Goal: Task Accomplishment & Management: Manage account settings

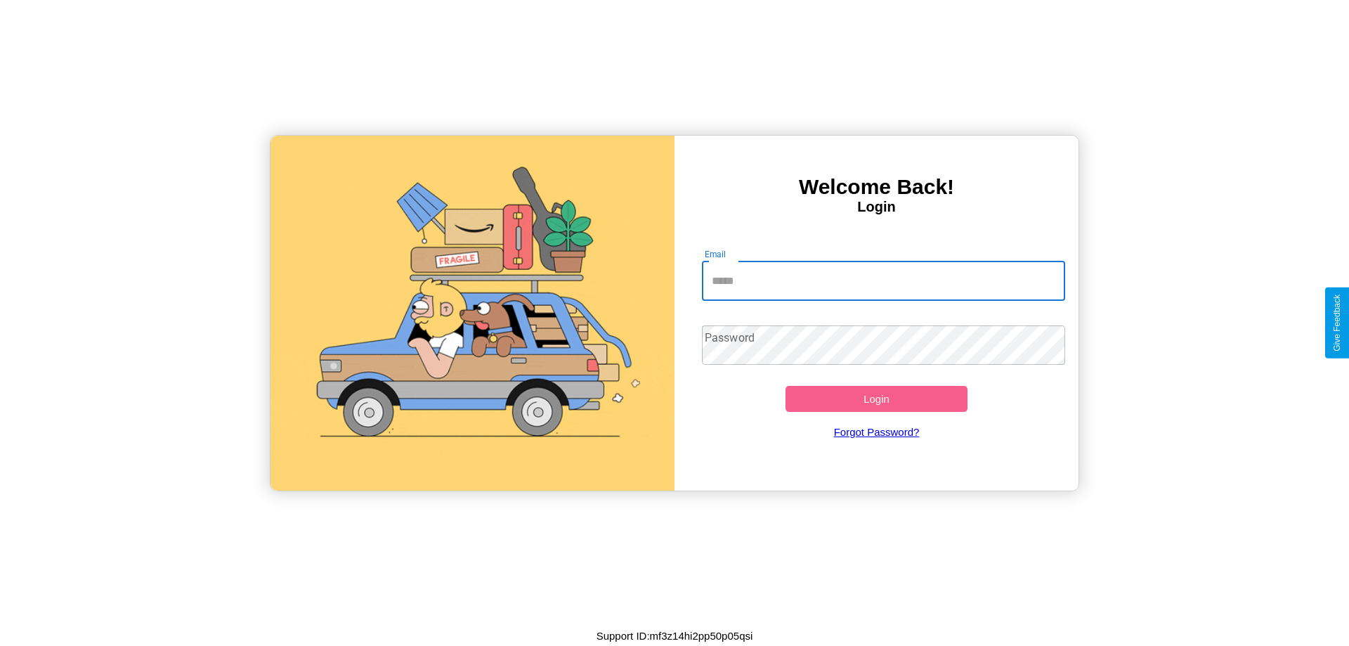
click at [883, 280] on input "Email" at bounding box center [884, 280] width 364 height 39
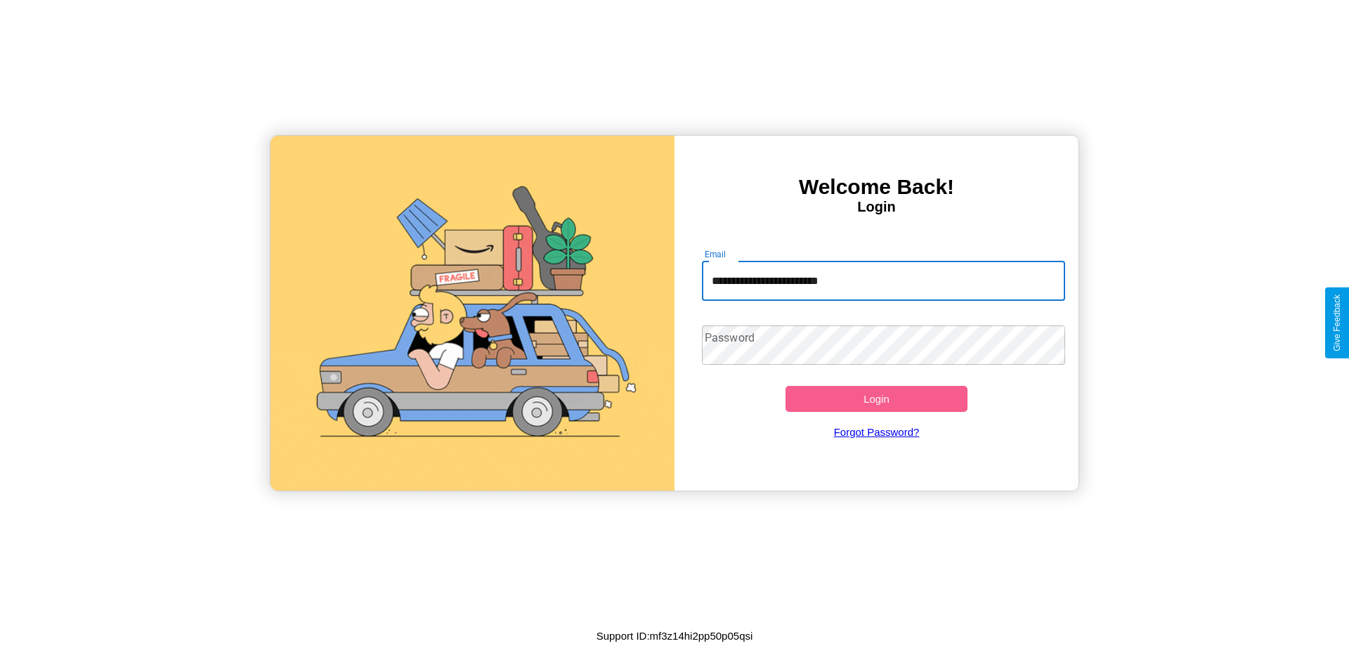
type input "**********"
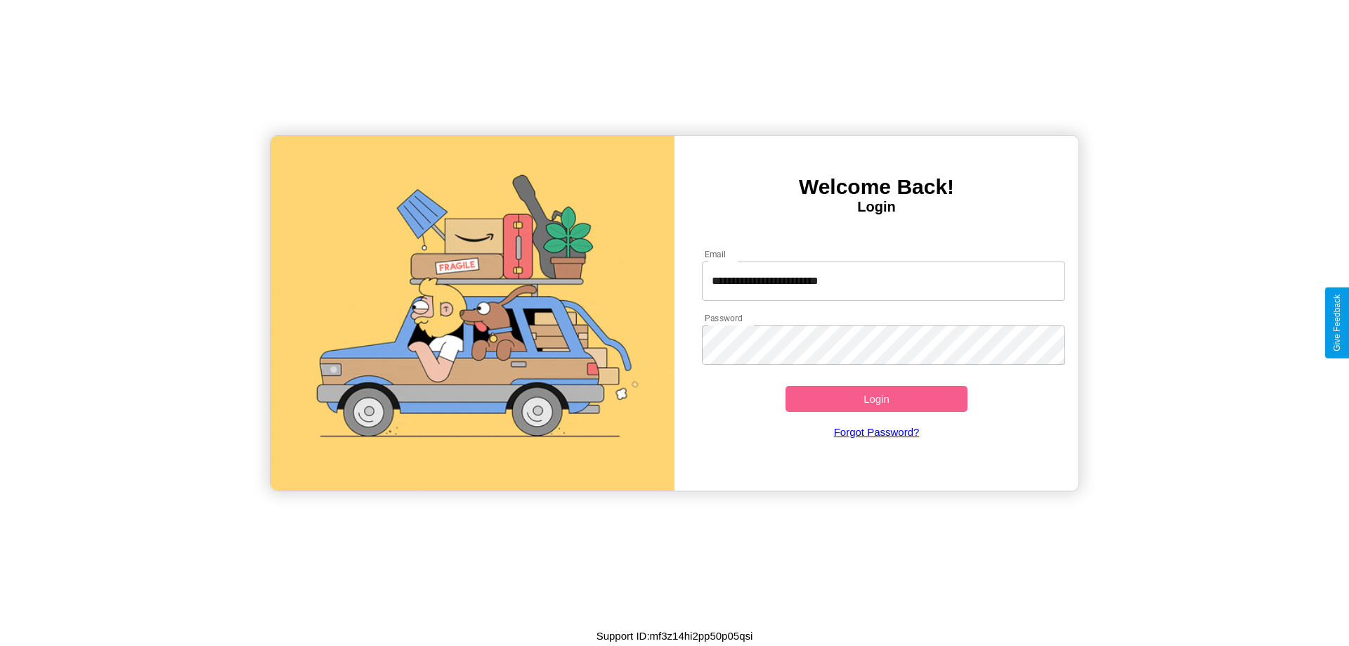
click at [876, 398] on button "Login" at bounding box center [877, 399] width 182 height 26
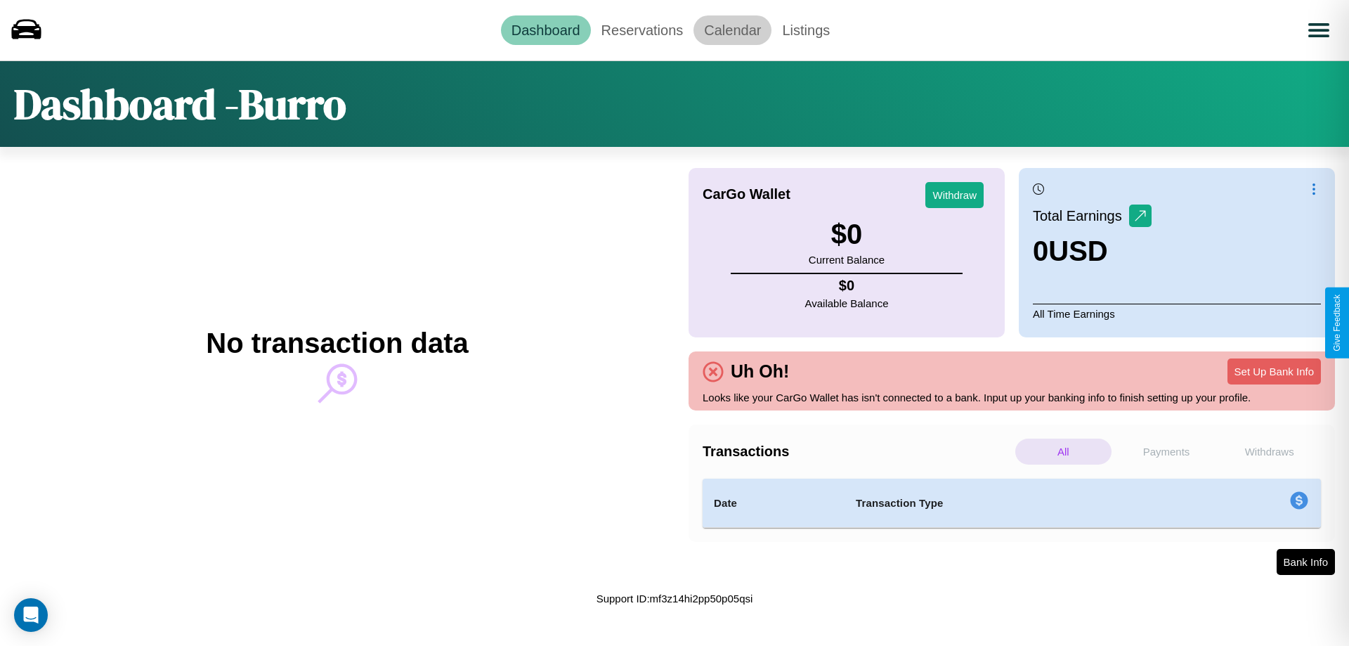
click at [732, 30] on link "Calendar" at bounding box center [733, 30] width 78 height 30
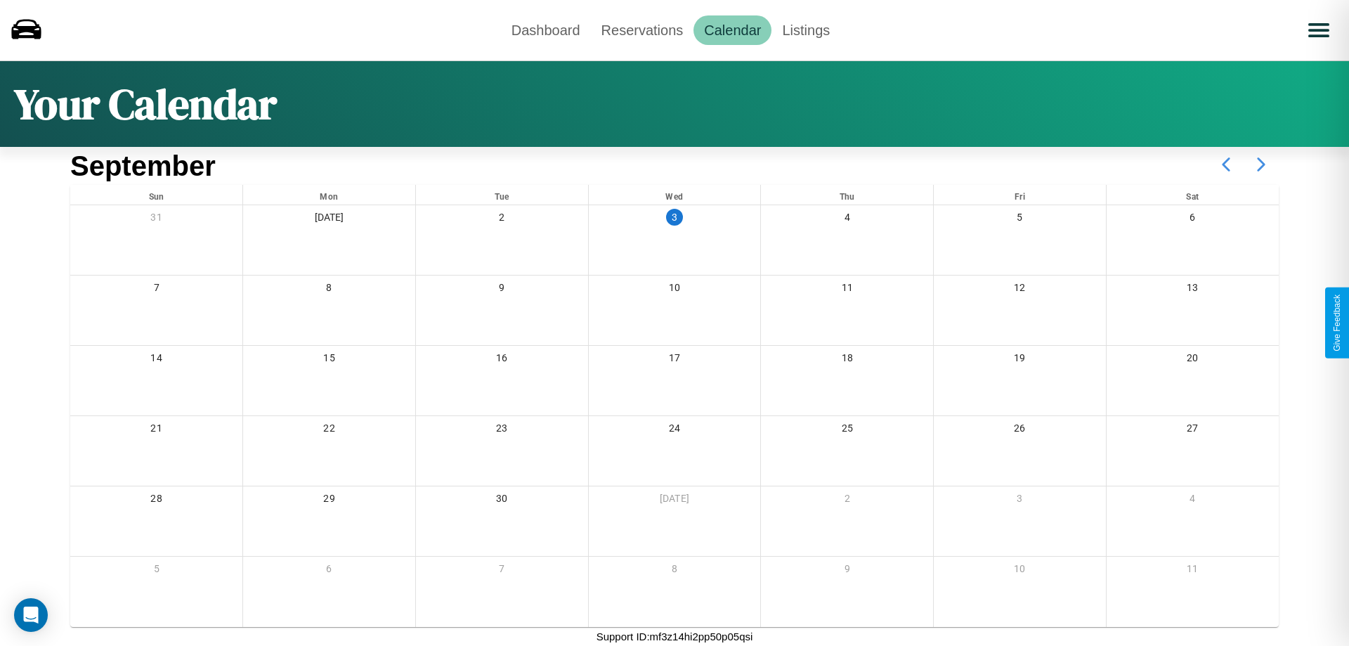
click at [1261, 164] on icon at bounding box center [1261, 164] width 35 height 35
click at [642, 30] on link "Reservations" at bounding box center [642, 30] width 103 height 30
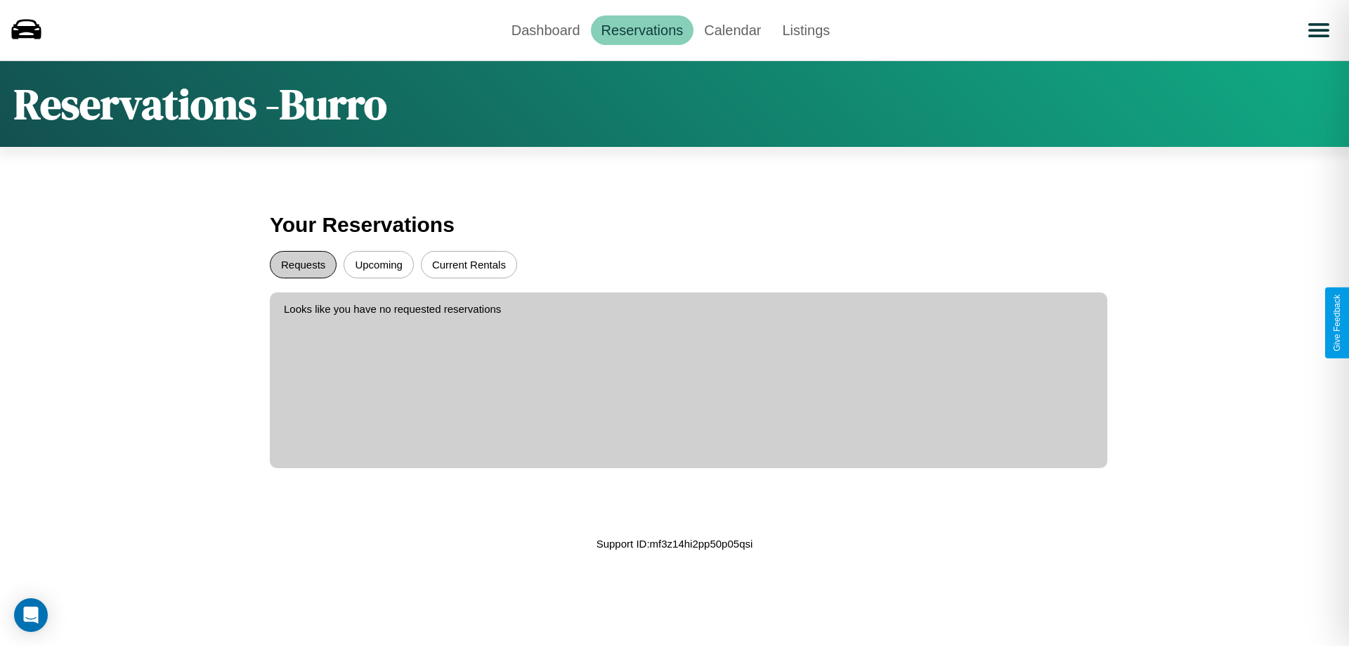
click at [303, 264] on button "Requests" at bounding box center [303, 264] width 67 height 27
click at [469, 264] on button "Current Rentals" at bounding box center [469, 264] width 96 height 27
